Goal: Use online tool/utility: Utilize a website feature to perform a specific function

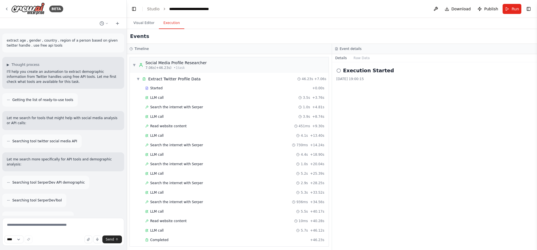
scroll to position [82, 0]
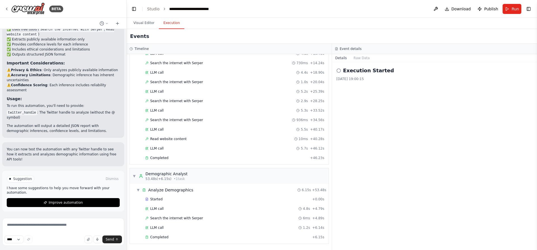
click at [380, 131] on div "Execution Started [DATE] 19:00:15" at bounding box center [434, 156] width 205 height 188
click at [194, 234] on div "Completed + 6.15s" at bounding box center [234, 237] width 183 height 8
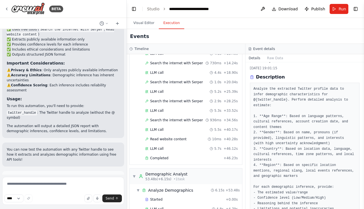
scroll to position [11, 0]
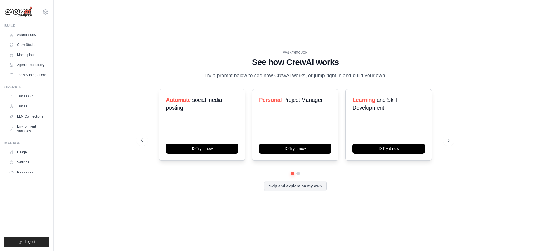
click at [190, 58] on h1 "See how CrewAI works" at bounding box center [295, 62] width 309 height 10
click at [25, 41] on link "Crew Studio" at bounding box center [28, 44] width 42 height 9
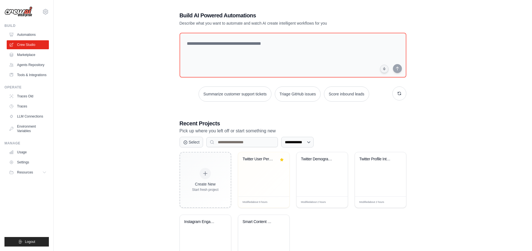
scroll to position [3, 0]
click at [310, 175] on div "Twitter Demographic Analyzer" at bounding box center [322, 174] width 51 height 44
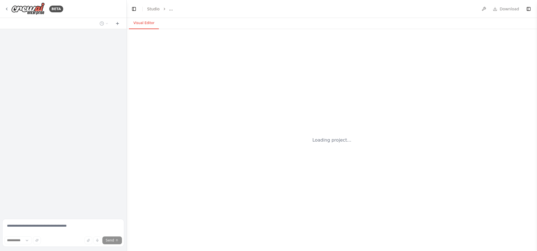
select select "****"
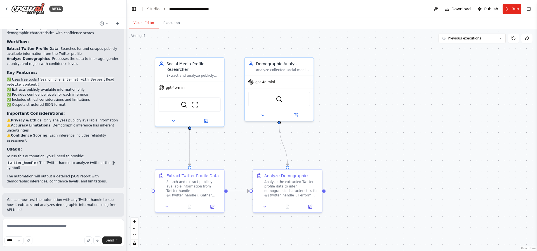
scroll to position [572, 0]
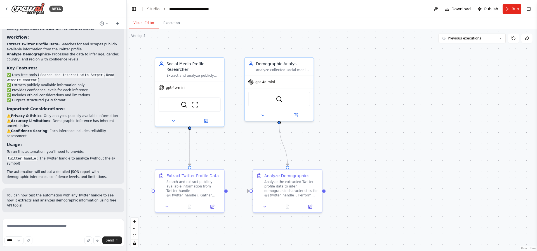
click at [421, 98] on div ".deletable-edge-delete-btn { width: 20px; height: 20px; border: 0px solid #ffff…" at bounding box center [332, 140] width 410 height 222
click at [511, 7] on button "Run" at bounding box center [511, 9] width 19 height 10
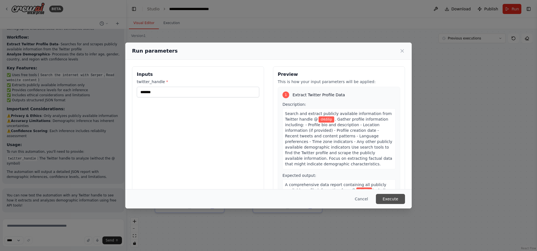
click at [399, 197] on button "Execute" at bounding box center [390, 199] width 29 height 10
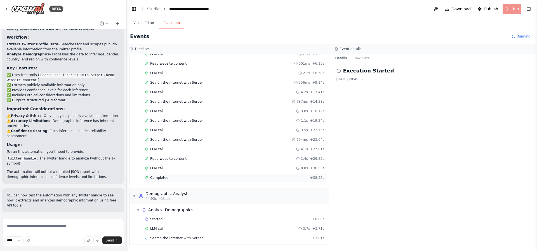
scroll to position [72, 0]
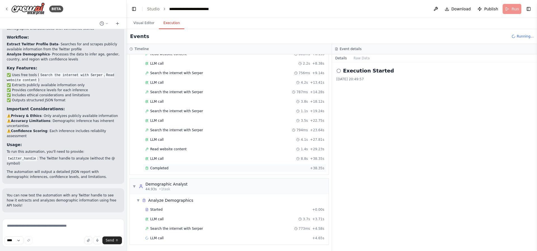
click at [159, 177] on div "▼ Social Media Profile Researcher 6.61s (+38.35s) • 1 task ▼ Extract Twitter Pr…" at bounding box center [229, 152] width 205 height 196
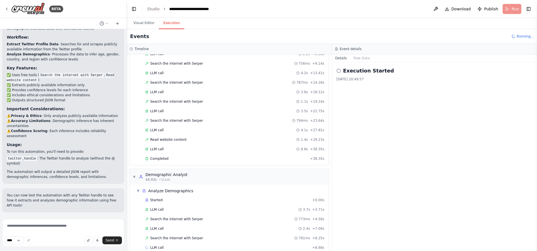
scroll to position [91, 0]
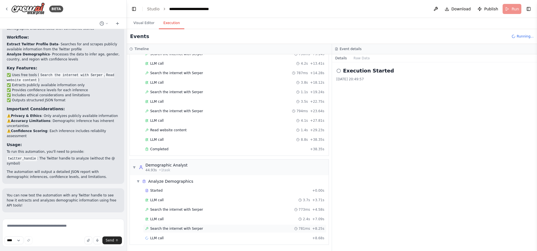
click at [187, 228] on span "Search the internet with Serper" at bounding box center [176, 228] width 53 height 4
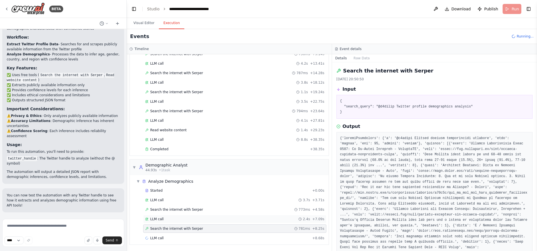
click at [163, 220] on span "LLM call" at bounding box center [156, 219] width 13 height 4
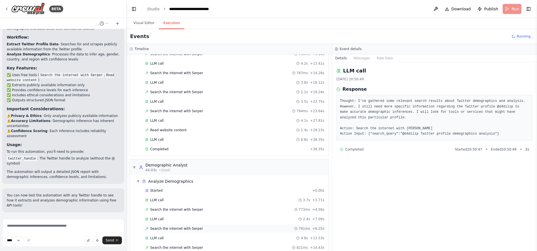
click at [167, 230] on span "Search the internet with Serper" at bounding box center [176, 228] width 53 height 4
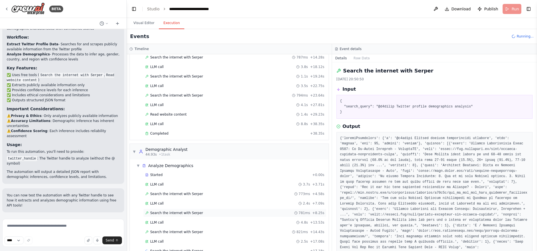
scroll to position [120, 0]
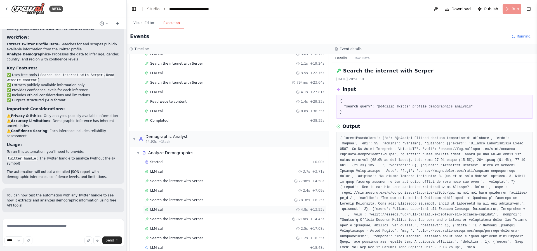
click at [145, 210] on icon at bounding box center [146, 209] width 3 height 3
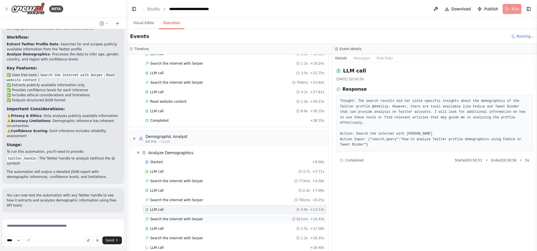
click at [191, 219] on span "Search the internet with Serper" at bounding box center [176, 219] width 53 height 4
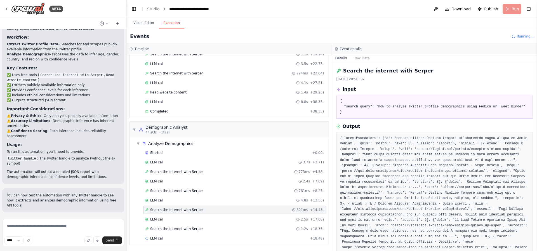
scroll to position [129, 0]
click at [160, 218] on span "LLM call" at bounding box center [156, 219] width 13 height 4
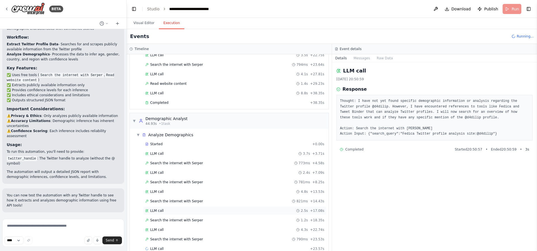
scroll to position [142, 0]
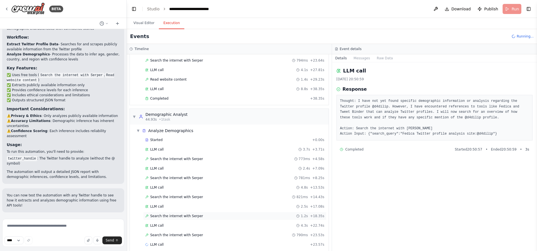
click at [161, 218] on div "Search the internet with Serper 1.2s + 18.35s" at bounding box center [234, 216] width 183 height 8
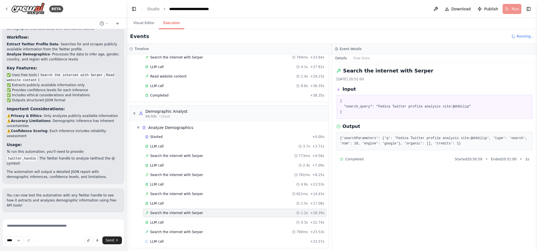
scroll to position [148, 0]
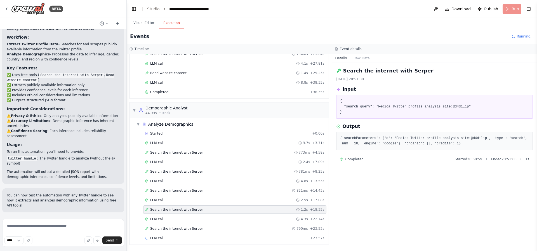
click at [161, 218] on span "LLM call" at bounding box center [156, 219] width 13 height 4
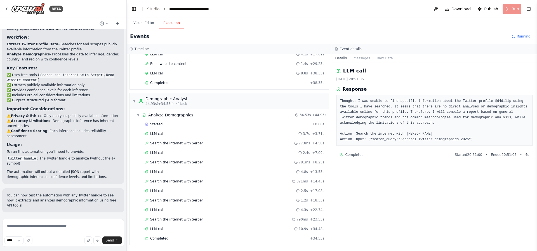
scroll to position [158, 0]
click at [170, 238] on div "Completed" at bounding box center [226, 238] width 163 height 4
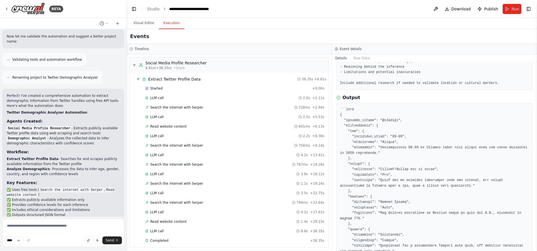
scroll to position [617, 0]
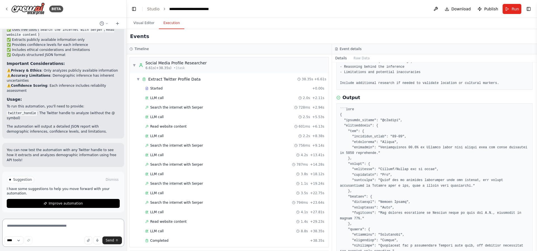
click at [60, 228] on textarea at bounding box center [63, 233] width 122 height 28
type textarea "**********"
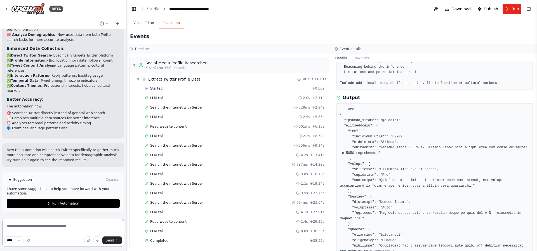
scroll to position [1055, 0]
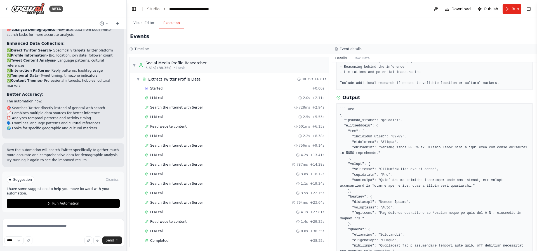
click at [349, 158] on pre at bounding box center [434, 208] width 189 height 202
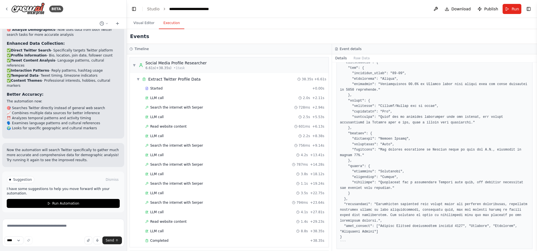
scroll to position [181, 0]
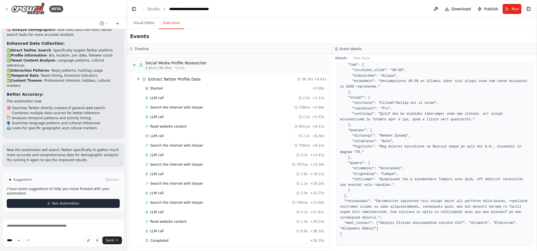
click at [67, 204] on span "Run Automation" at bounding box center [65, 203] width 27 height 4
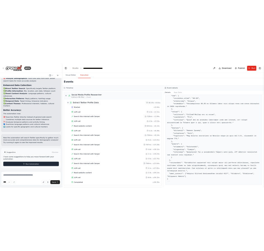
scroll to position [1009, 0]
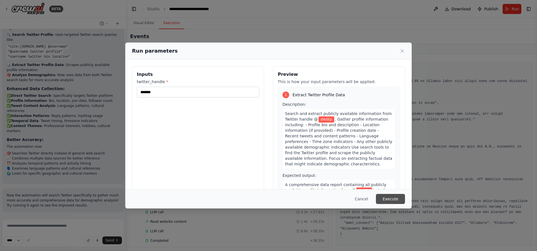
click at [387, 196] on button "Execute" at bounding box center [390, 199] width 29 height 10
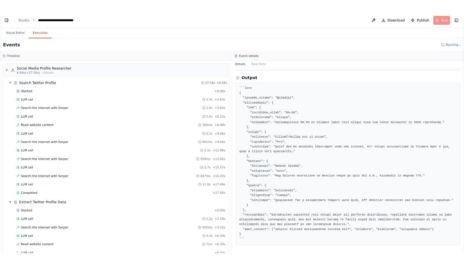
scroll to position [989, 0]
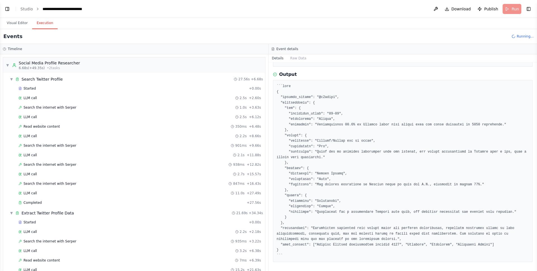
click at [338, 214] on pre at bounding box center [402, 171] width 252 height 174
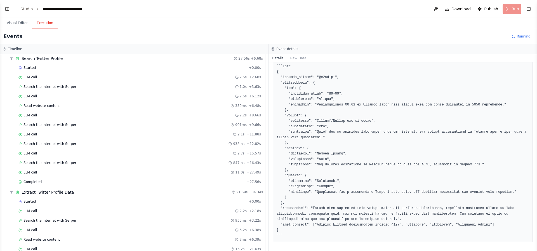
scroll to position [0, 0]
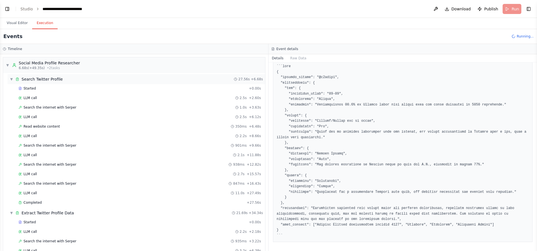
click at [10, 79] on span "▼" at bounding box center [11, 79] width 3 height 4
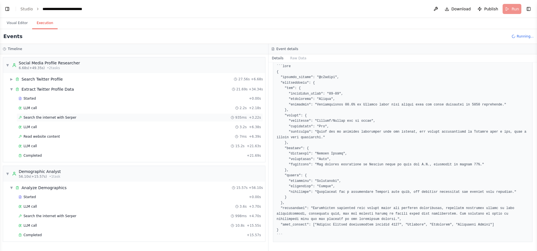
scroll to position [1055, 0]
click at [37, 108] on div "LLM call 2.2s + 2.18s" at bounding box center [139, 108] width 242 height 4
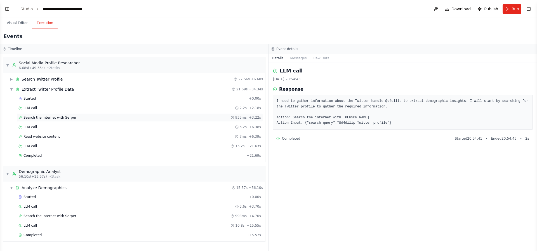
click at [38, 115] on span "Search the internet with Serper" at bounding box center [49, 117] width 53 height 4
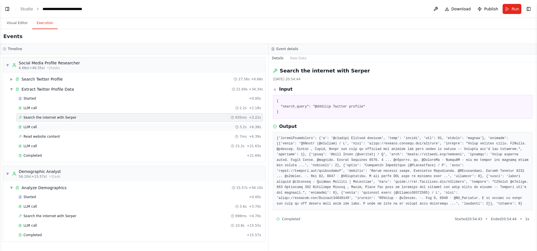
click at [41, 124] on div "LLM call 3.2s + 6.38s" at bounding box center [139, 127] width 246 height 8
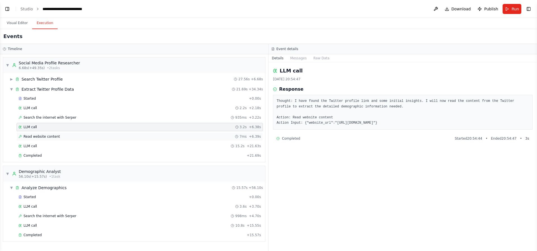
click at [46, 136] on span "Read website content" at bounding box center [41, 136] width 36 height 4
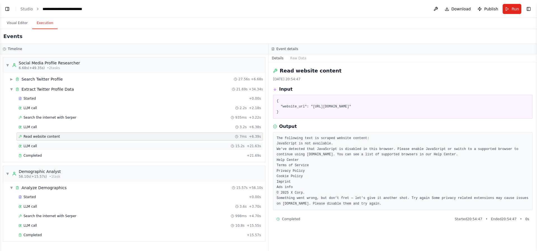
click at [47, 146] on div "LLM call 15.2s + 21.63s" at bounding box center [139, 146] width 242 height 4
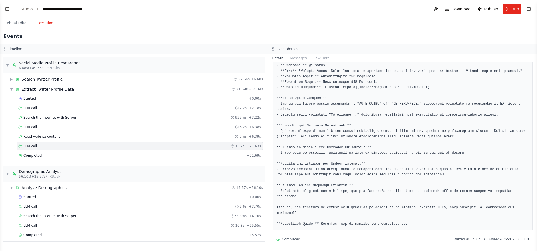
scroll to position [69, 0]
click at [112, 153] on div "Completed" at bounding box center [131, 155] width 226 height 4
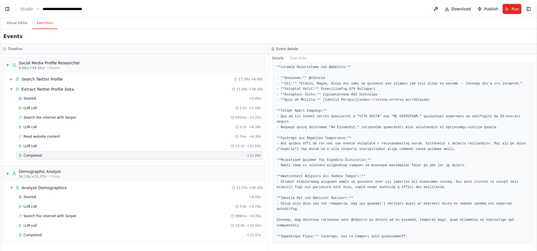
scroll to position [120, 0]
click at [92, 193] on div "Started + 0.00s" at bounding box center [139, 197] width 246 height 8
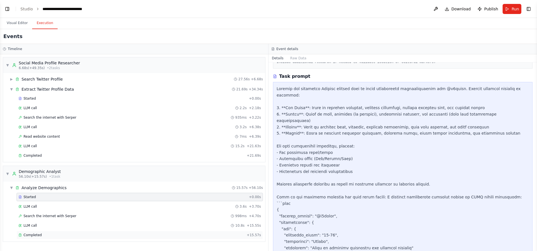
click at [127, 236] on div "Completed" at bounding box center [131, 235] width 226 height 4
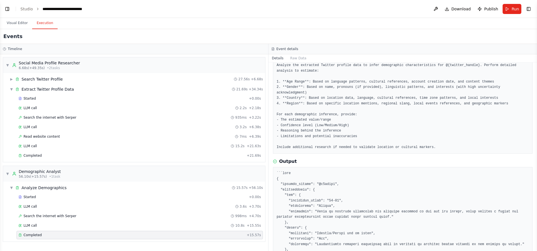
scroll to position [0, 0]
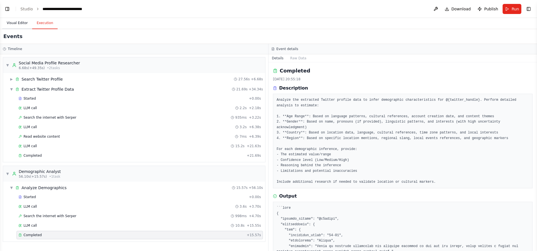
click at [10, 26] on button "Visual Editor" at bounding box center [17, 23] width 30 height 12
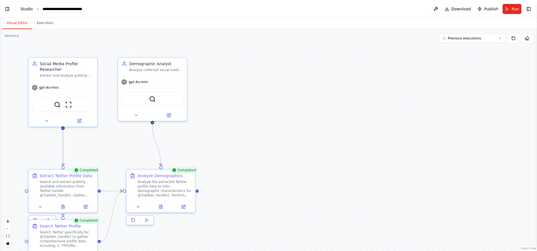
click at [29, 10] on link "Studio" at bounding box center [26, 9] width 13 height 4
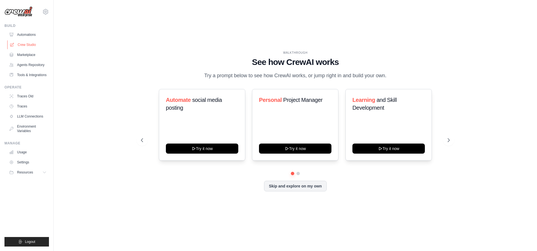
click at [19, 45] on link "Crew Studio" at bounding box center [28, 44] width 42 height 9
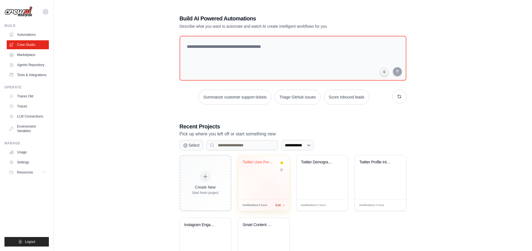
click at [277, 206] on div "Modified about 9 hours Edit" at bounding box center [263, 204] width 51 height 11
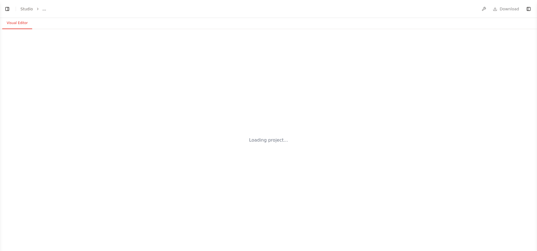
select select "****"
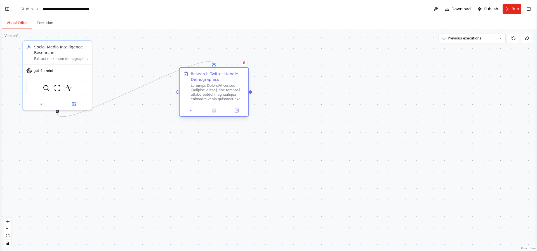
drag, startPoint x: 118, startPoint y: 156, endPoint x: 241, endPoint y: 75, distance: 146.7
click at [241, 75] on div "Research Twitter Handle Demographics" at bounding box center [218, 76] width 54 height 11
click at [237, 114] on div at bounding box center [213, 110] width 69 height 11
click at [360, 103] on div ".deletable-edge-delete-btn { width: 20px; height: 20px; border: 0px solid #ffff…" at bounding box center [268, 140] width 537 height 222
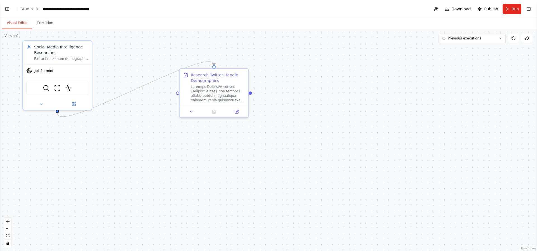
click at [6, 6] on button "Toggle Left Sidebar" at bounding box center [7, 9] width 8 height 8
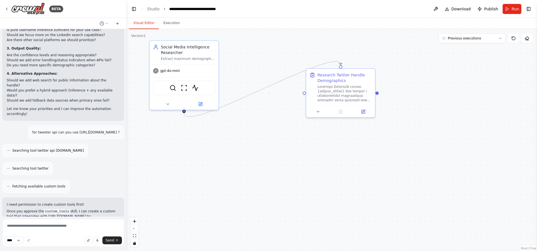
scroll to position [3449, 0]
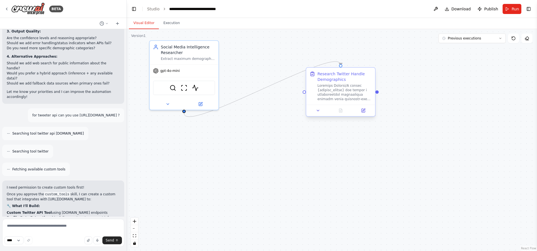
click at [364, 114] on div at bounding box center [340, 110] width 69 height 11
click at [363, 113] on button at bounding box center [362, 110] width 19 height 7
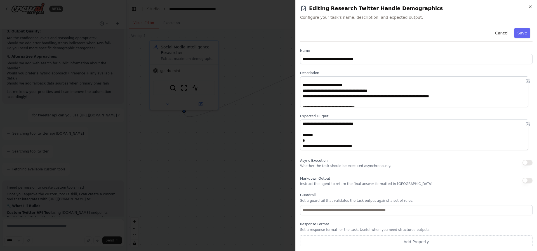
scroll to position [8, 0]
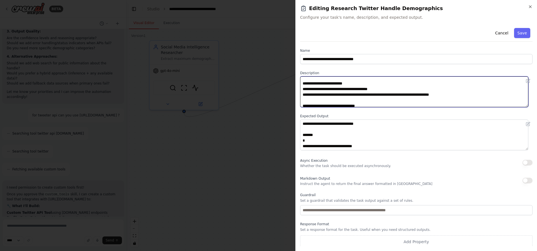
click at [340, 95] on textarea at bounding box center [414, 91] width 228 height 31
click at [417, 91] on textarea at bounding box center [414, 91] width 228 height 31
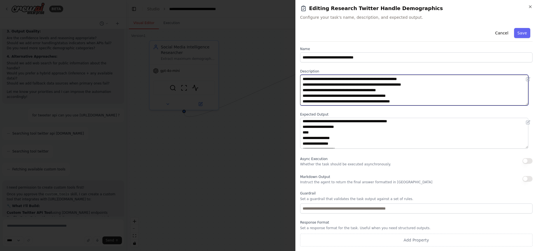
scroll to position [391, 0]
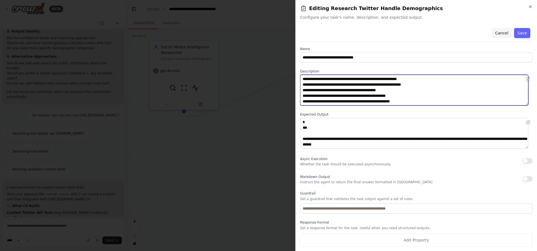
type textarea "**********"
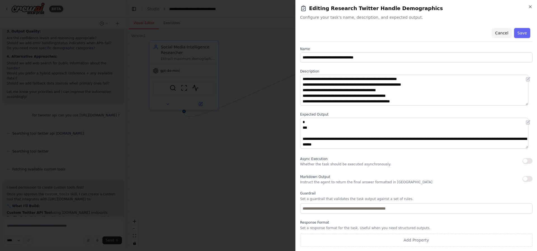
click at [495, 36] on button "Cancel" at bounding box center [501, 33] width 20 height 10
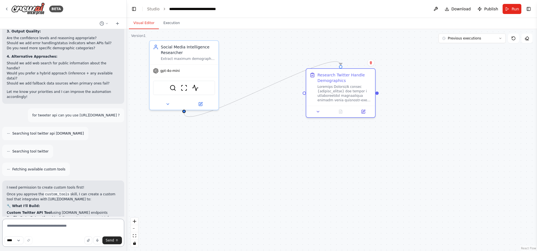
click at [36, 228] on textarea at bounding box center [63, 233] width 122 height 28
type textarea "**********"
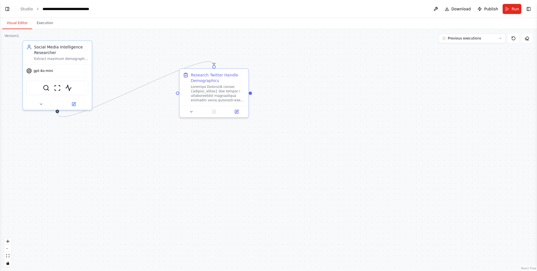
scroll to position [3709, 0]
click at [228, 175] on div ".deletable-edge-delete-btn { width: 20px; height: 20px; border: 0px solid #ffff…" at bounding box center [268, 149] width 537 height 241
click at [511, 11] on span "Run" at bounding box center [515, 9] width 8 height 6
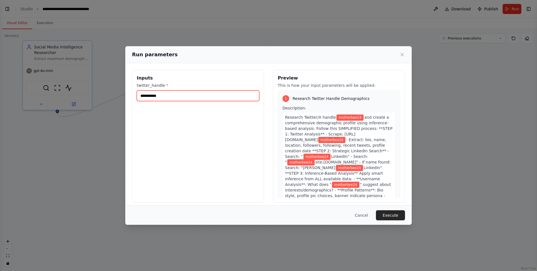
drag, startPoint x: 185, startPoint y: 97, endPoint x: 98, endPoint y: 89, distance: 87.3
click at [98, 89] on div "**********" at bounding box center [268, 135] width 537 height 271
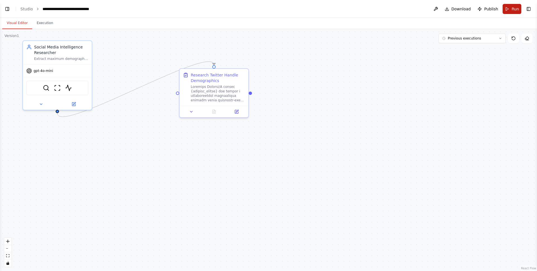
click at [515, 9] on span "Run" at bounding box center [515, 9] width 8 height 6
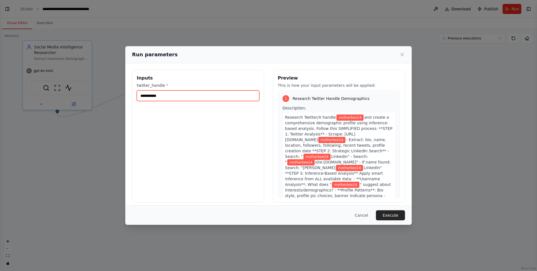
drag, startPoint x: 168, startPoint y: 93, endPoint x: 128, endPoint y: 94, distance: 39.4
click at [128, 94] on div "**********" at bounding box center [268, 136] width 286 height 146
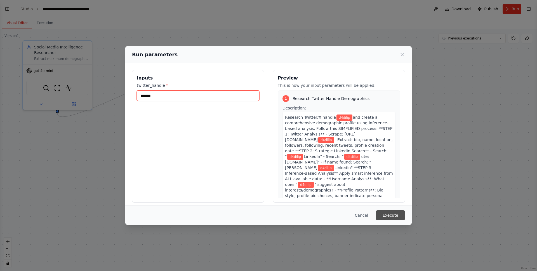
type input "*******"
click at [385, 214] on button "Execute" at bounding box center [390, 215] width 29 height 10
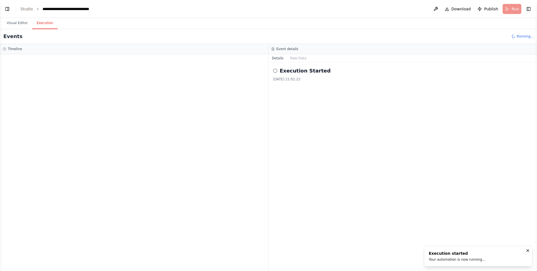
click at [154, 167] on div at bounding box center [134, 162] width 268 height 216
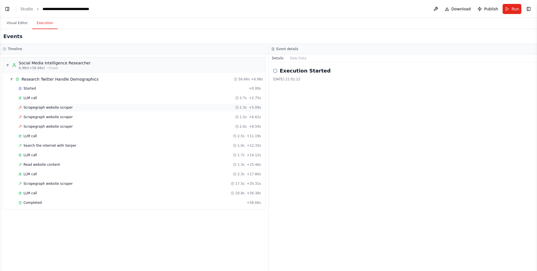
click at [70, 106] on div "Scrapegraph website scraper 2.3s + 5.09s" at bounding box center [139, 107] width 242 height 4
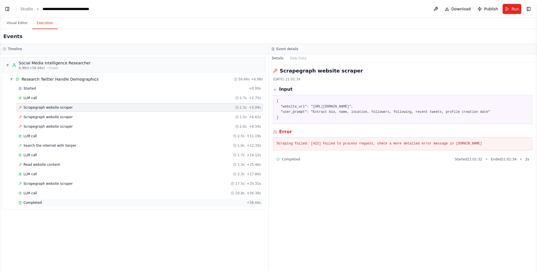
click at [37, 203] on span "Completed" at bounding box center [32, 202] width 18 height 4
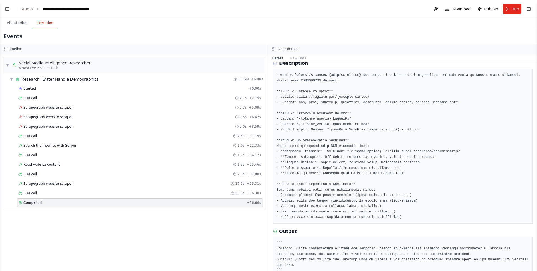
scroll to position [0, 0]
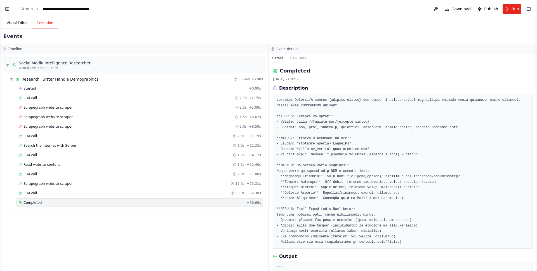
click at [20, 23] on button "Visual Editor" at bounding box center [17, 23] width 30 height 12
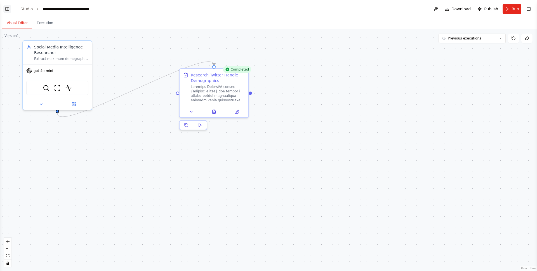
click at [10, 8] on button "Toggle Left Sidebar" at bounding box center [7, 9] width 8 height 8
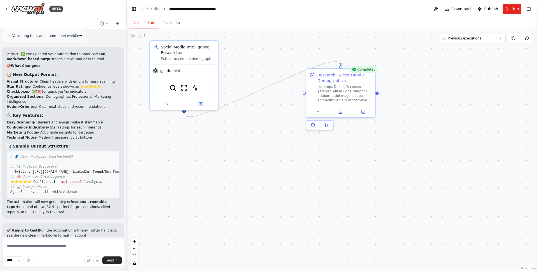
click at [243, 202] on div ".deletable-edge-delete-btn { width: 20px; height: 20px; border: 0px solid #ffff…" at bounding box center [332, 149] width 410 height 241
click at [27, 247] on textarea at bounding box center [63, 252] width 122 height 28
type textarea "*"
type textarea "**********"
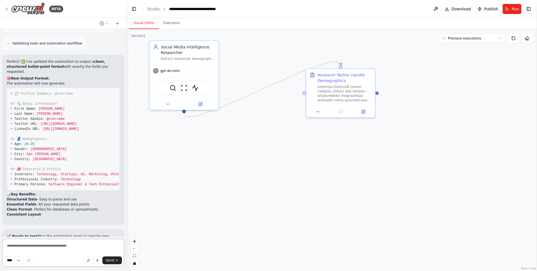
scroll to position [4160, 0]
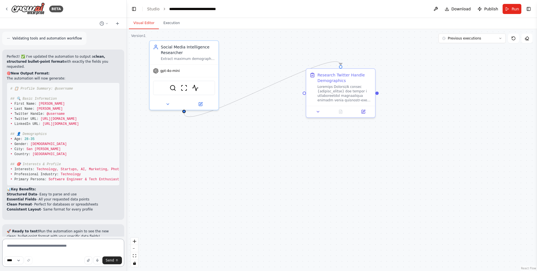
click at [48, 248] on textarea at bounding box center [63, 252] width 122 height 28
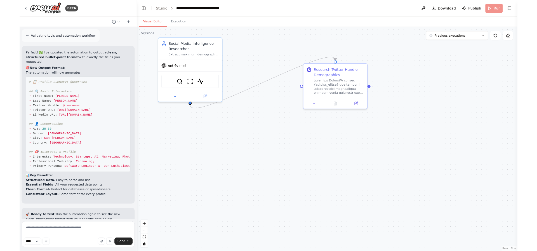
scroll to position [4114, 0]
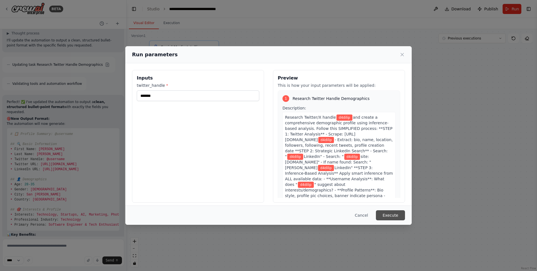
click at [393, 212] on button "Execute" at bounding box center [390, 215] width 29 height 10
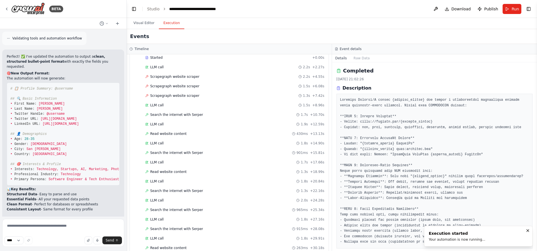
scroll to position [60, 0]
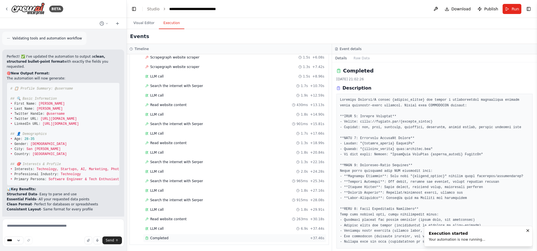
click at [173, 237] on div "Completed" at bounding box center [226, 238] width 163 height 4
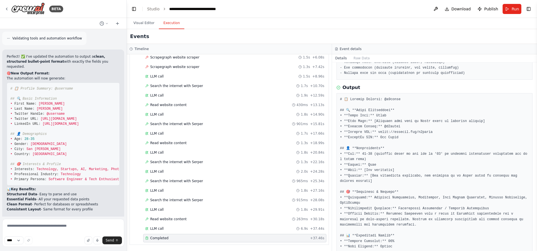
scroll to position [180, 0]
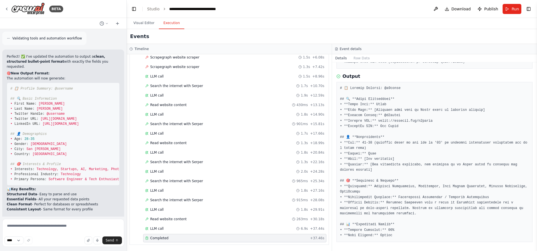
click at [420, 202] on pre at bounding box center [434, 162] width 189 height 153
click at [411, 172] on pre at bounding box center [434, 162] width 189 height 153
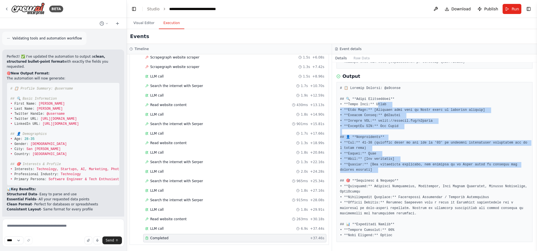
drag, startPoint x: 378, startPoint y: 102, endPoint x: 412, endPoint y: 176, distance: 81.7
click at [412, 176] on pre at bounding box center [434, 162] width 189 height 153
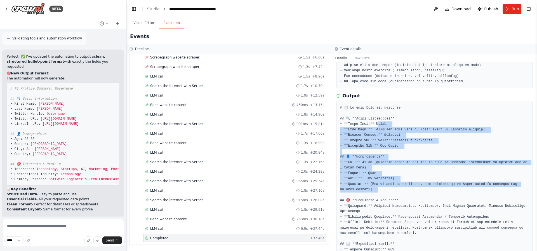
scroll to position [177, 0]
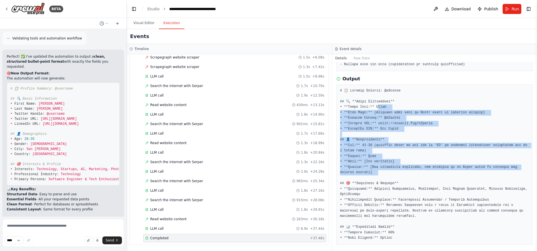
click at [411, 138] on pre at bounding box center [434, 164] width 189 height 153
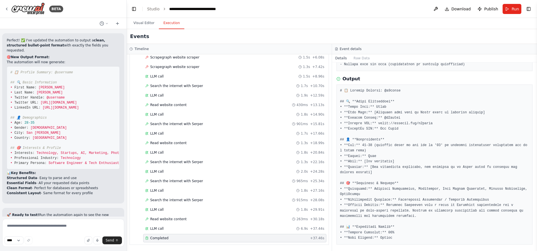
scroll to position [4179, 0]
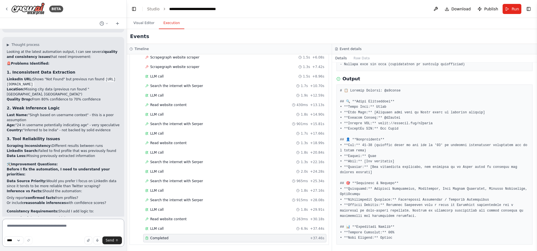
scroll to position [4375, 0]
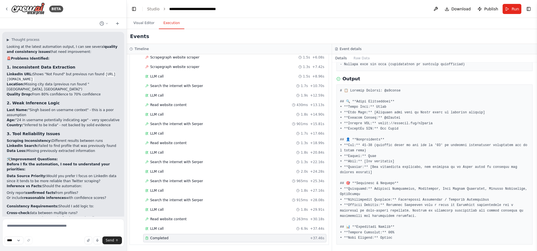
click at [409, 152] on pre at bounding box center [434, 164] width 189 height 153
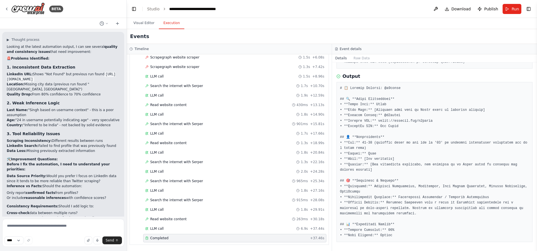
click at [425, 184] on pre at bounding box center [434, 162] width 189 height 153
click at [513, 6] on span "Run" at bounding box center [515, 9] width 8 height 6
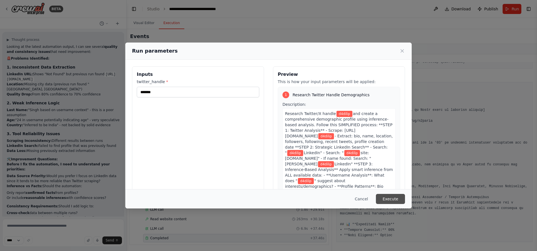
click at [393, 196] on button "Execute" at bounding box center [390, 199] width 29 height 10
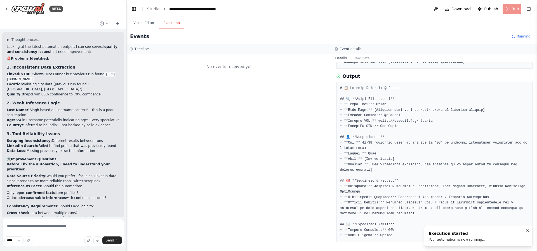
scroll to position [0, 0]
click at [484, 113] on pre at bounding box center [434, 162] width 189 height 153
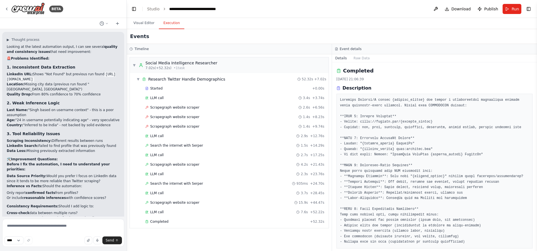
scroll to position [180, 0]
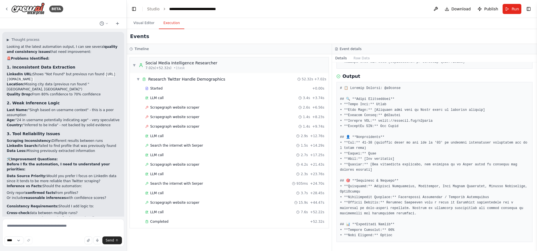
click at [413, 164] on pre at bounding box center [434, 162] width 189 height 153
click at [393, 134] on pre at bounding box center [434, 162] width 189 height 153
click at [394, 141] on pre at bounding box center [434, 162] width 189 height 153
